Goal: Task Accomplishment & Management: Complete application form

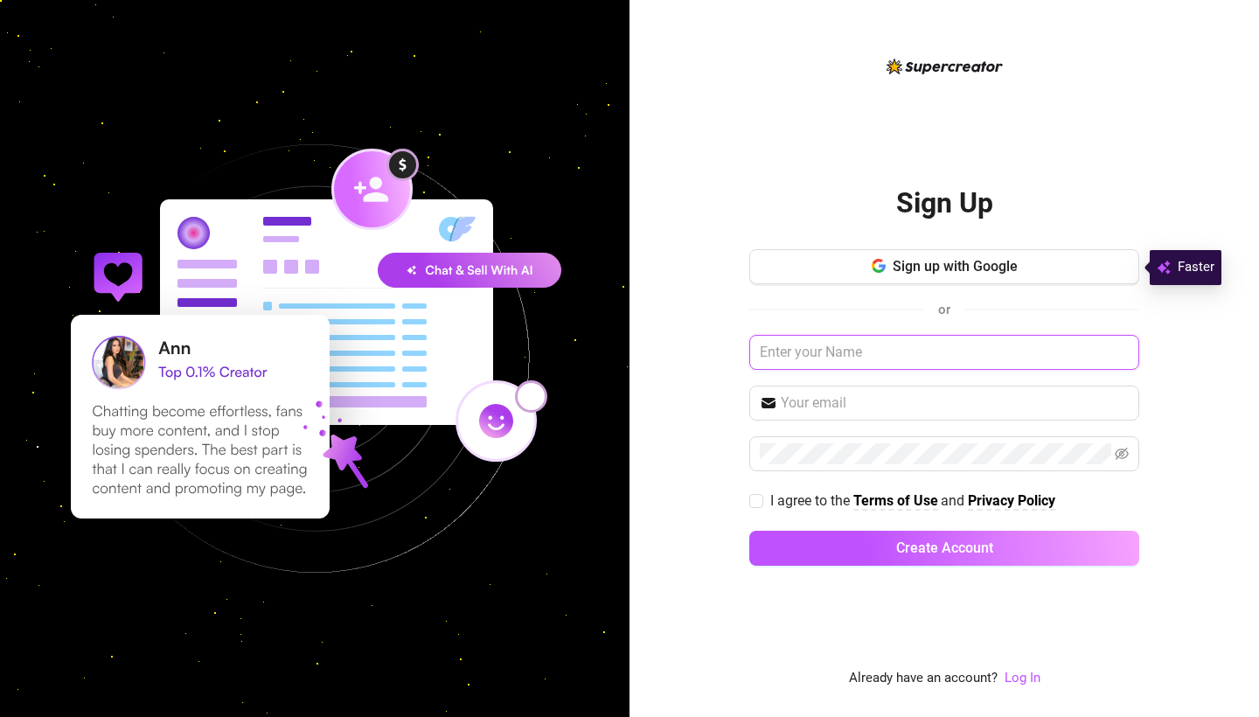
click at [827, 362] on input "text" at bounding box center [944, 352] width 390 height 35
click at [985, 364] on input "[PERSON_NAME]" at bounding box center [944, 352] width 390 height 35
type input "[PERSON_NAME]"
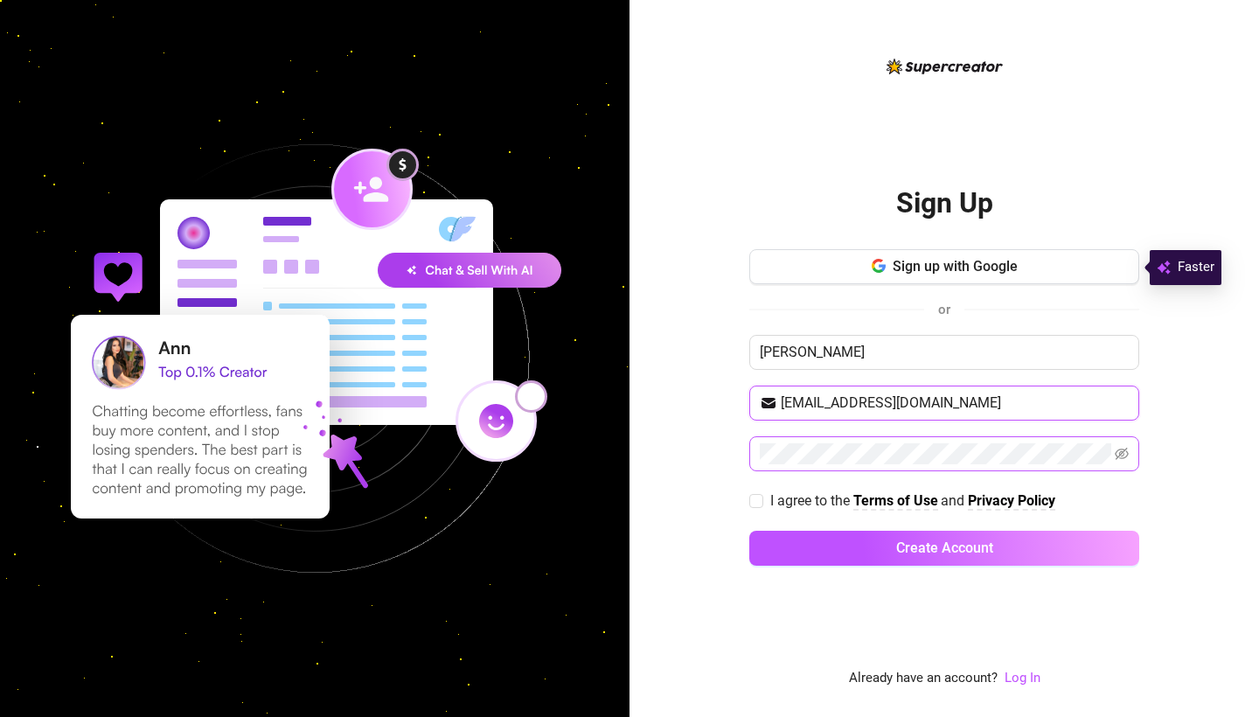
type input "[EMAIL_ADDRESS][DOMAIN_NAME]"
click at [902, 465] on span at bounding box center [944, 453] width 390 height 35
click at [912, 442] on span at bounding box center [944, 453] width 390 height 35
click at [900, 436] on span at bounding box center [944, 453] width 390 height 35
